Goal: Check status

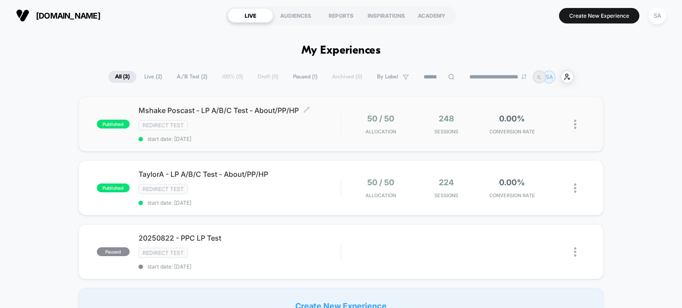
click at [331, 125] on div "Redirect Test" at bounding box center [239, 125] width 202 height 10
drag, startPoint x: 246, startPoint y: 182, endPoint x: 426, endPoint y: 199, distance: 180.5
click at [426, 199] on div "published TaylorA - LP A/B/C Test - About/PP/HP Click to edit experience detail…" at bounding box center [341, 188] width 525 height 55
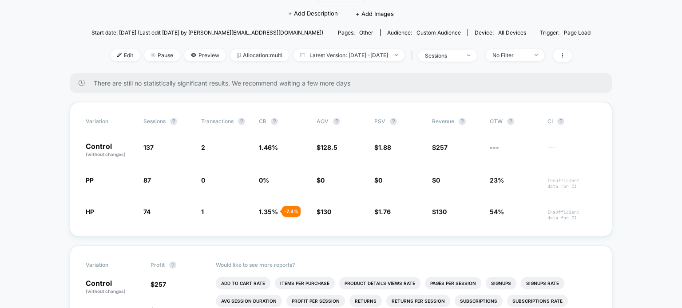
scroll to position [91, 0]
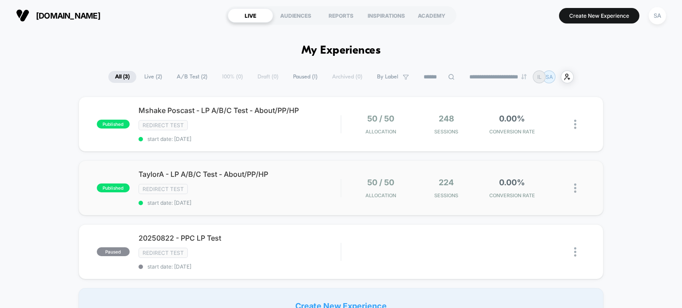
scroll to position [11, 0]
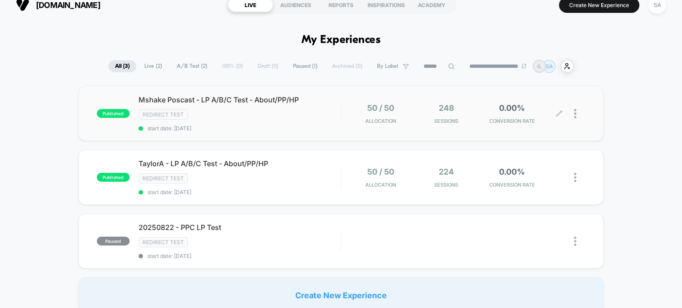
click at [513, 116] on div "0.00% CONVERSION RATE" at bounding box center [511, 113] width 61 height 21
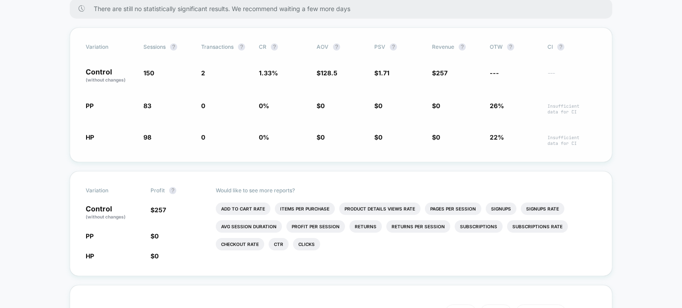
scroll to position [169, 0]
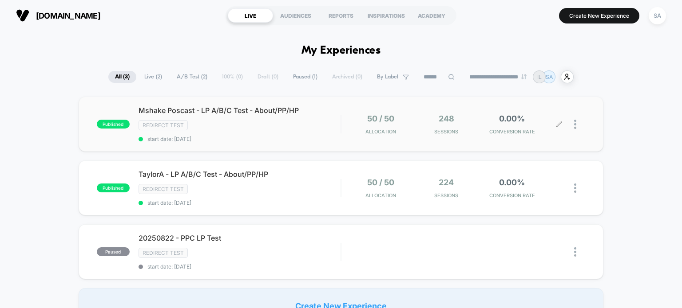
click at [574, 130] on div at bounding box center [579, 124] width 11 height 21
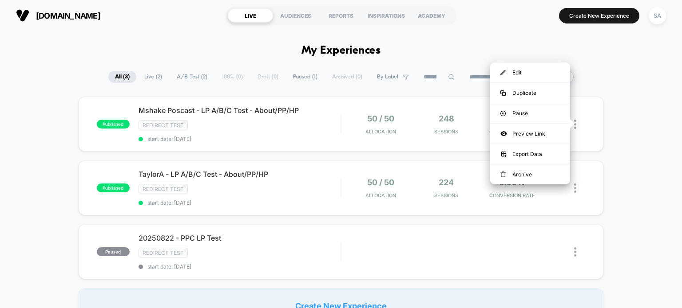
click at [621, 128] on div "published Mshake Poscast - LP A/B/C Test - About/PP/HP Redirect Test start date…" at bounding box center [341, 210] width 682 height 227
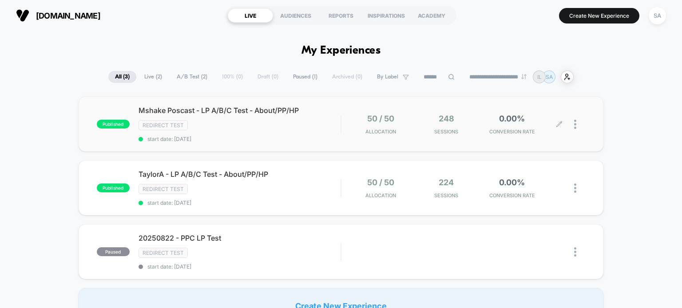
click at [420, 121] on div "248 Sessions" at bounding box center [445, 124] width 61 height 21
